Goal: Go to known website: Go to known website

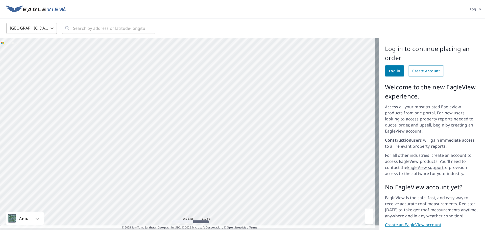
click at [35, 9] on img at bounding box center [36, 10] width 60 height 8
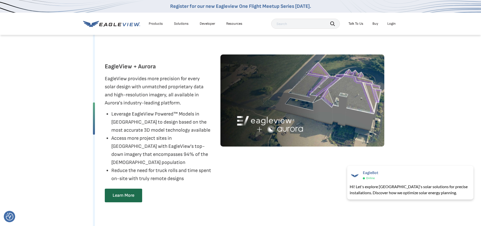
scroll to position [631, 0]
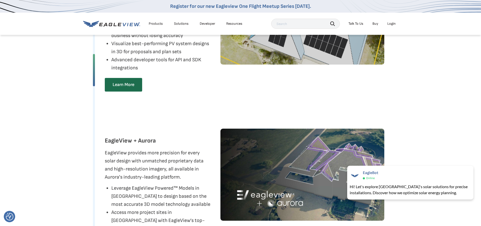
click at [392, 22] on div "Login" at bounding box center [391, 23] width 8 height 5
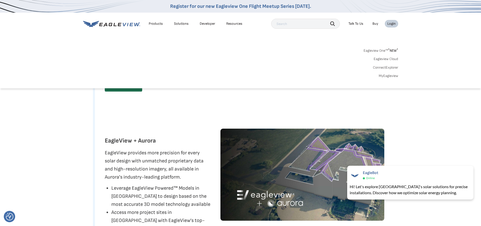
click at [376, 49] on link "Eagleview One™ * NEW *" at bounding box center [381, 50] width 35 height 6
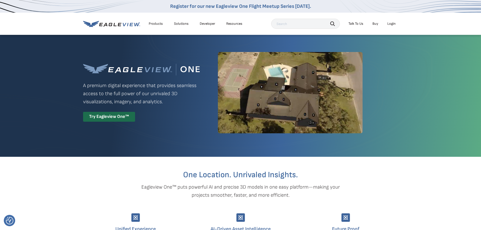
click at [392, 23] on div "Login" at bounding box center [391, 23] width 8 height 5
